Goal: Participate in discussion: Share content

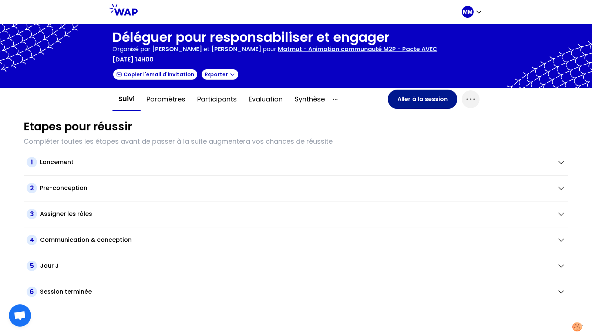
click at [419, 97] on button "Aller à la session" at bounding box center [423, 99] width 70 height 19
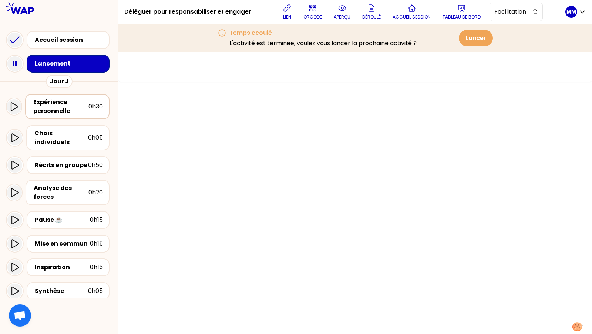
click at [86, 104] on div "Expérience personnelle" at bounding box center [60, 107] width 55 height 18
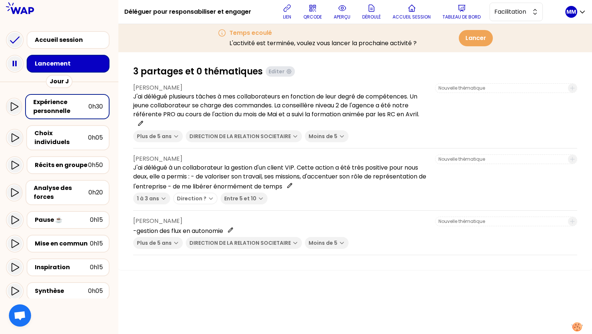
click at [168, 219] on p "[PERSON_NAME]" at bounding box center [281, 220] width 296 height 9
copy p "[PERSON_NAME]"
click at [191, 12] on h1 "Déléguer pour responsabiliser et engager" at bounding box center [187, 12] width 127 height 24
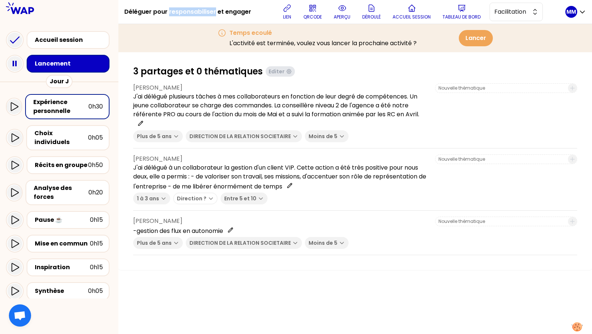
click at [191, 12] on h1 "Déléguer pour responsabiliser et engager" at bounding box center [187, 12] width 127 height 24
copy div "Déléguer pour responsabiliser et engager"
click at [334, 17] on button "aperçu" at bounding box center [342, 12] width 23 height 22
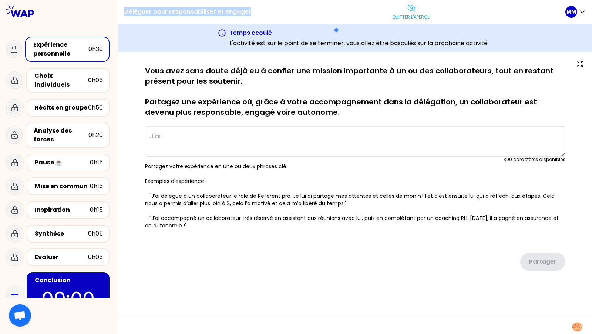
type textarea "J'ai délégué plusieurs tâches à mes collaborateurs en fonction de leur degré de…"
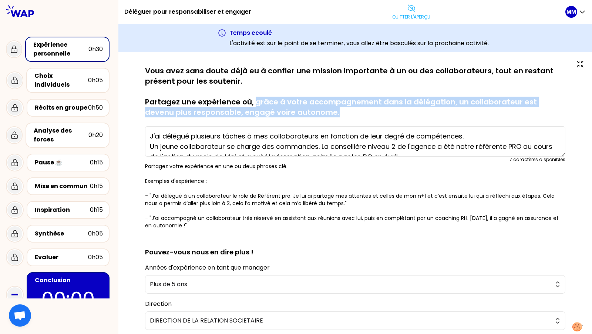
drag, startPoint x: 272, startPoint y: 102, endPoint x: 353, endPoint y: 111, distance: 81.4
click at [353, 111] on p "Vous avez sans doute déjà eu à confier une mission importante à un ou des colla…" at bounding box center [355, 91] width 420 height 52
copy p "grâce à votre accompagnement dans la délégation, un collaborateur est devenu pl…"
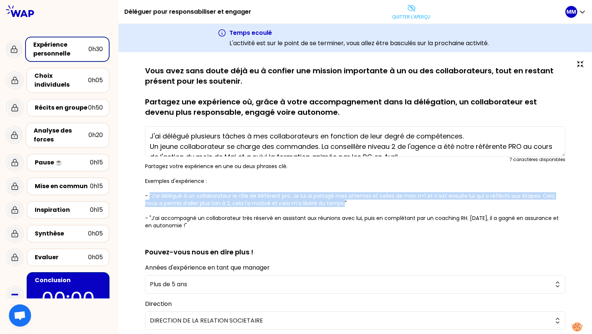
drag, startPoint x: 156, startPoint y: 196, endPoint x: 350, endPoint y: 202, distance: 194.3
click at [350, 202] on p "Partagez votre expérience en une ou deux phrases clé. Exemples d'expérience : -…" at bounding box center [355, 195] width 420 height 67
copy p ""J’ai délégué à un collaborateur le rôle de Référent pro. Je lui ai partagé mes…"
click at [408, 11] on button "Quitter l'aperçu" at bounding box center [411, 12] width 44 height 22
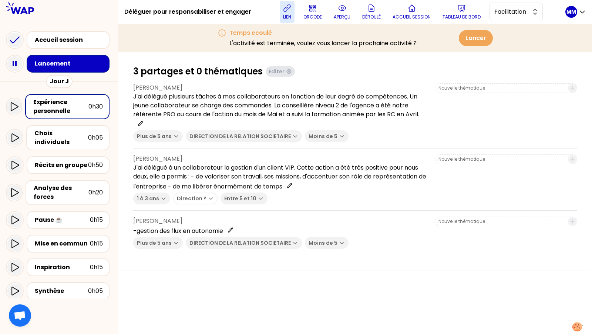
click at [283, 13] on button "lien" at bounding box center [287, 12] width 15 height 22
